Goal: Information Seeking & Learning: Learn about a topic

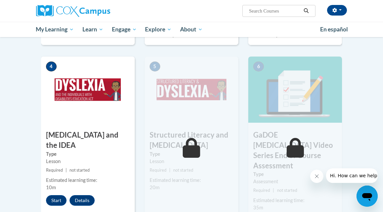
scroll to position [309, 0]
click at [53, 195] on button "Start" at bounding box center [56, 200] width 21 height 11
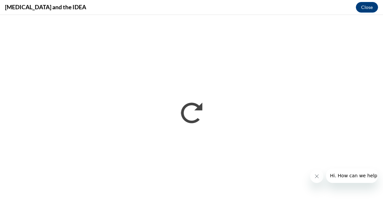
scroll to position [0, 0]
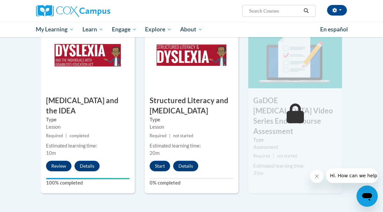
scroll to position [347, 0]
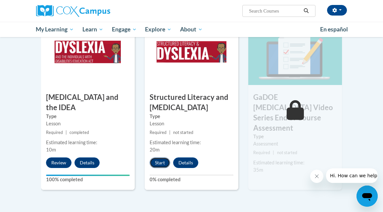
click at [157, 162] on button "Start" at bounding box center [159, 162] width 21 height 11
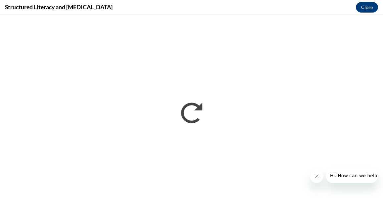
scroll to position [0, 0]
